Goal: Navigation & Orientation: Find specific page/section

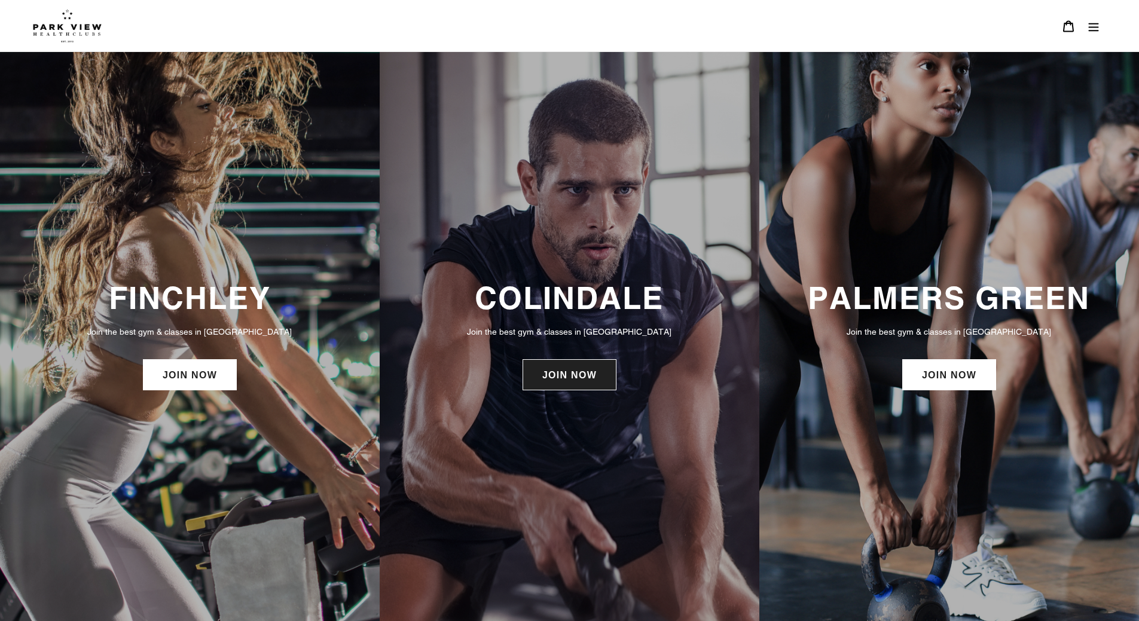
click at [602, 381] on link "JOIN NOW" at bounding box center [570, 374] width 94 height 31
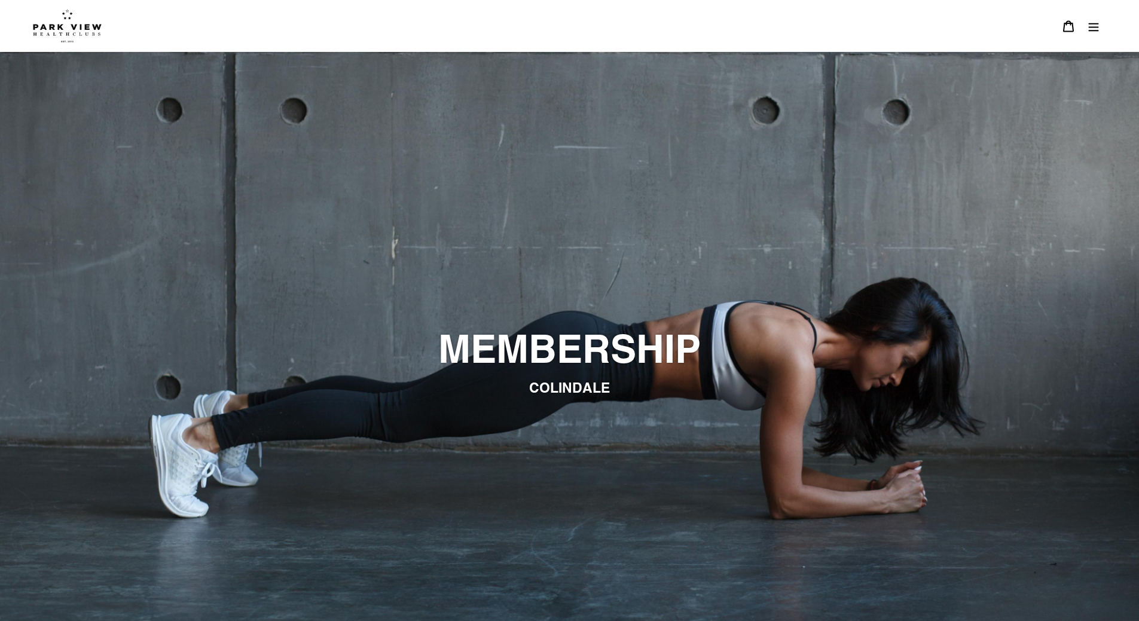
click at [1092, 29] on icon "Menu" at bounding box center [1094, 26] width 12 height 12
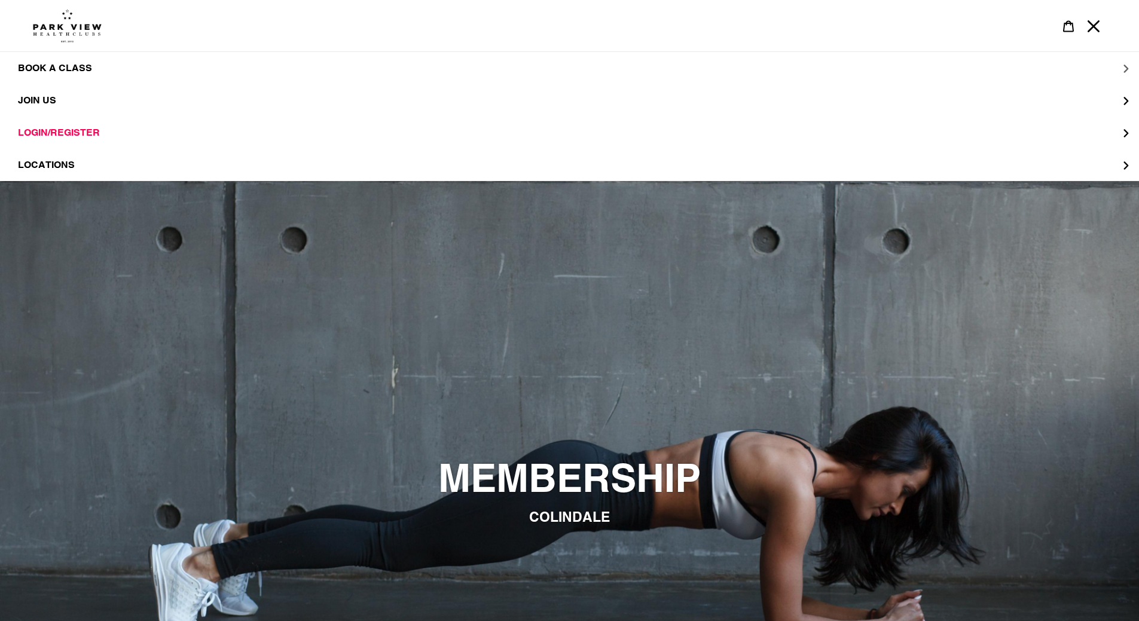
click at [59, 63] on span "BOOK A CLASS" at bounding box center [55, 68] width 74 height 12
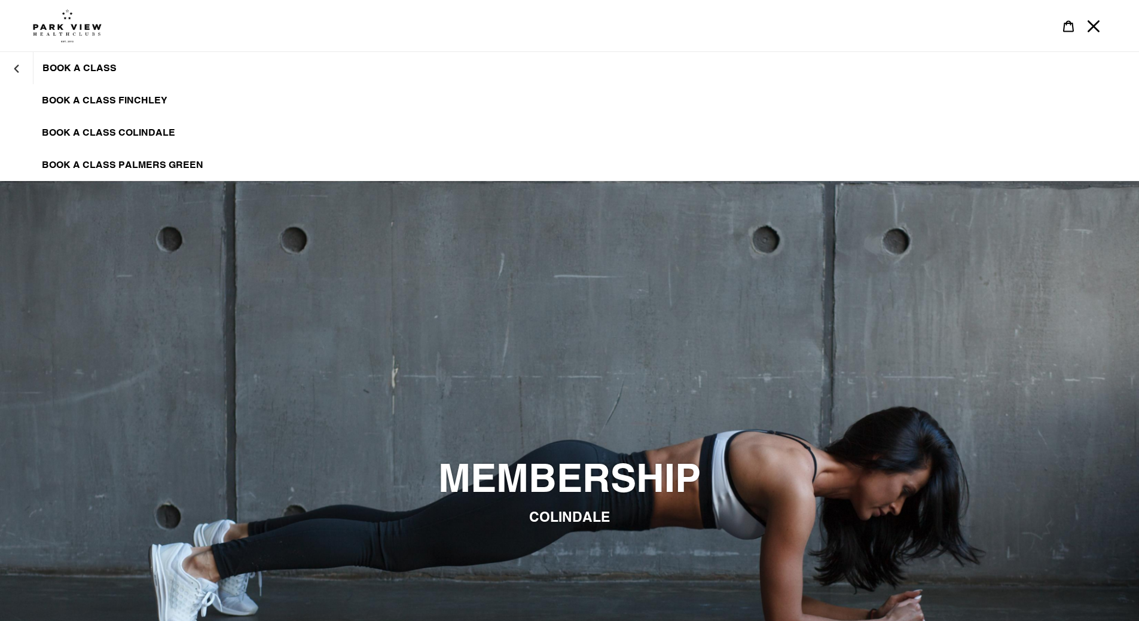
click at [59, 23] on img at bounding box center [67, 25] width 69 height 33
